Goal: Information Seeking & Learning: Learn about a topic

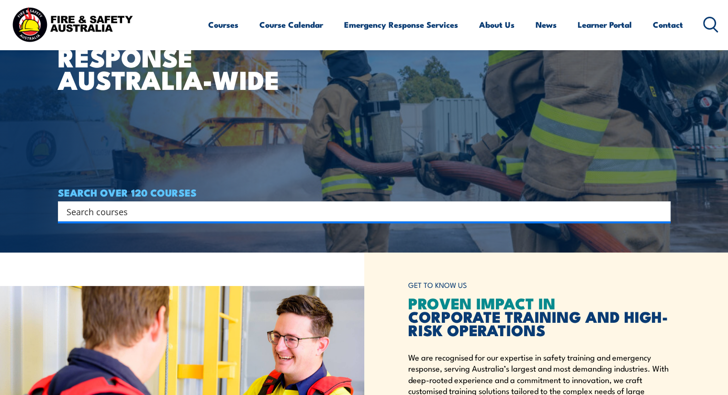
scroll to position [144, 0]
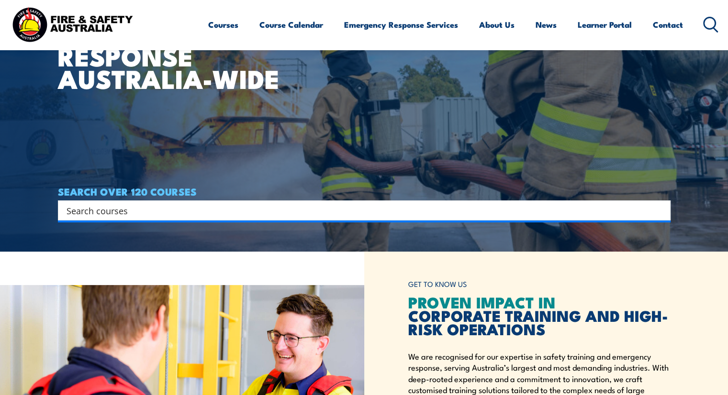
click at [109, 210] on input "Search input" at bounding box center [358, 210] width 583 height 14
type input "SPILL KIT"
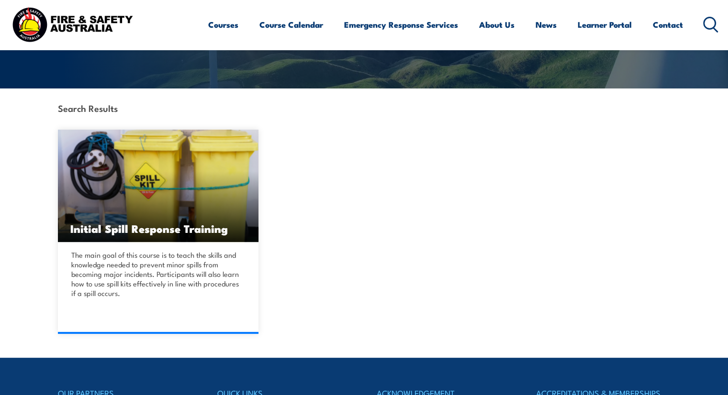
scroll to position [192, 0]
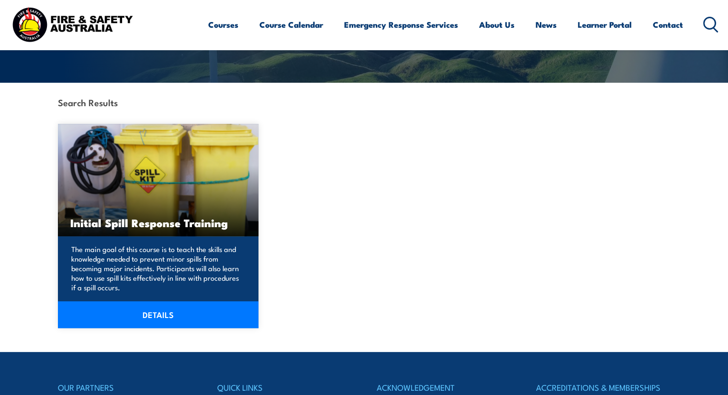
click at [175, 179] on img at bounding box center [158, 180] width 201 height 113
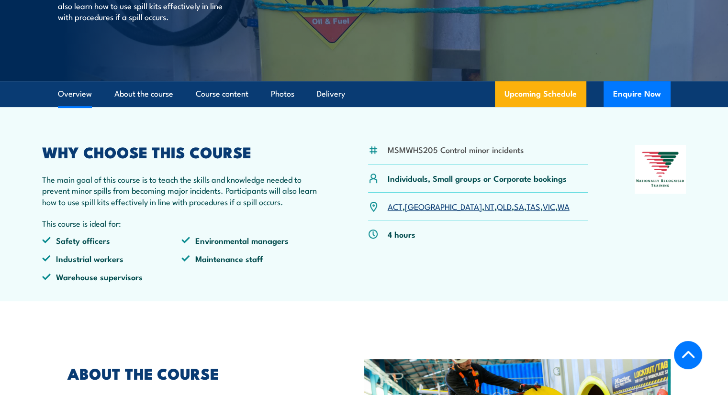
scroll to position [239, 0]
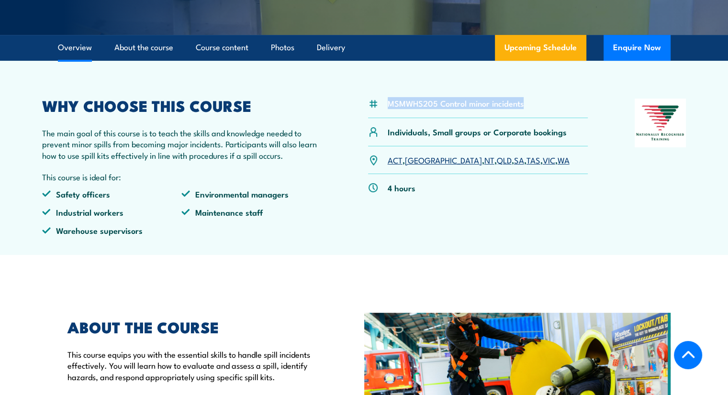
drag, startPoint x: 529, startPoint y: 107, endPoint x: 389, endPoint y: 106, distance: 139.8
click at [389, 106] on div "MSMWHS205 Control minor incidents" at bounding box center [478, 109] width 220 height 20
copy li "MSMWHS205 Control minor incidents"
click at [493, 109] on div "MSMWHS205 Control minor incidents" at bounding box center [478, 109] width 220 height 20
drag, startPoint x: 530, startPoint y: 97, endPoint x: 385, endPoint y: 109, distance: 146.0
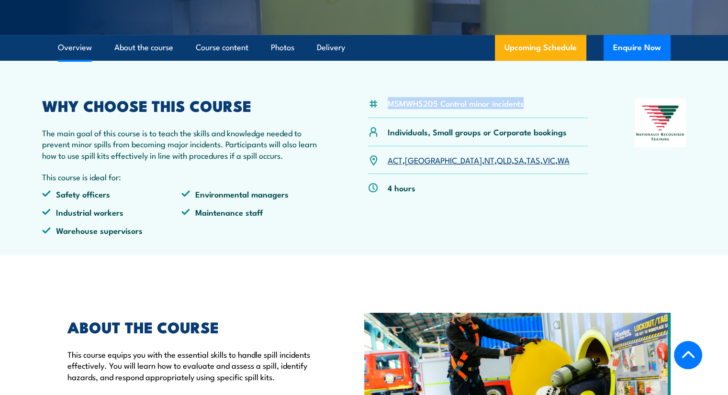
click at [385, 109] on article "MSMWHS205 Control minor incidents Individuals, Small groups or Corporate bookin…" at bounding box center [364, 158] width 670 height 194
copy li "MSMWHS205 Control minor incidents"
